Goal: Find specific page/section: Find specific page/section

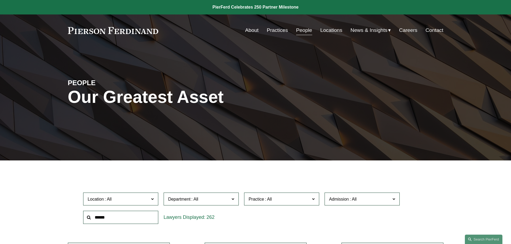
click at [128, 214] on input "text" at bounding box center [120, 217] width 75 height 13
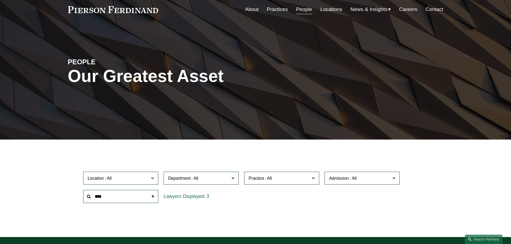
scroll to position [107, 0]
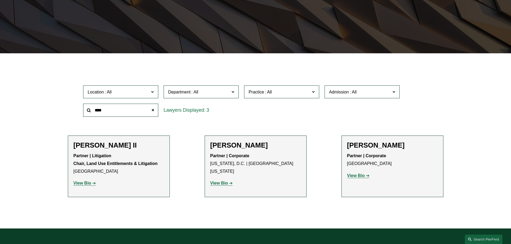
type input "****"
click at [254, 147] on h2 "[PERSON_NAME]" at bounding box center [255, 145] width 91 height 8
click at [229, 181] on link "View Bio" at bounding box center [221, 183] width 23 height 5
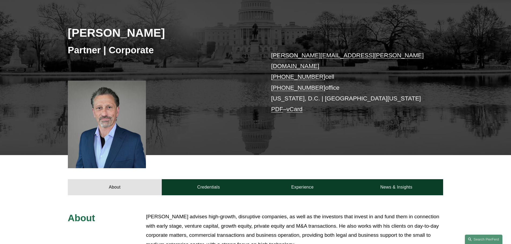
scroll to position [54, 0]
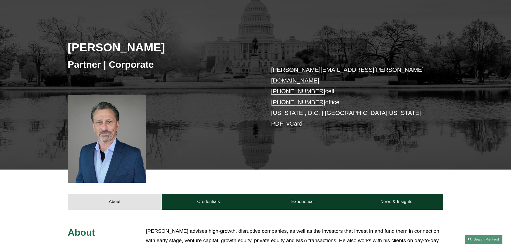
drag, startPoint x: 69, startPoint y: 47, endPoint x: 179, endPoint y: 51, distance: 110.3
click at [179, 51] on h2 "[PERSON_NAME]" at bounding box center [162, 47] width 188 height 14
